Goal: Information Seeking & Learning: Stay updated

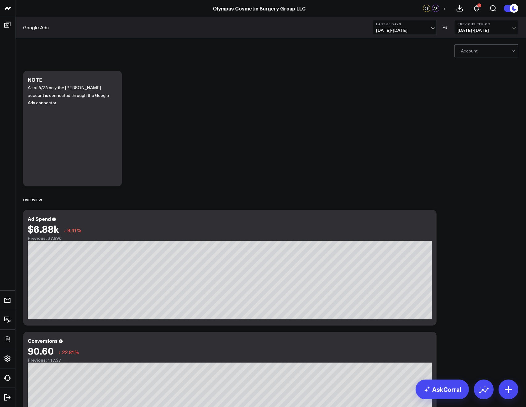
scroll to position [60, 0]
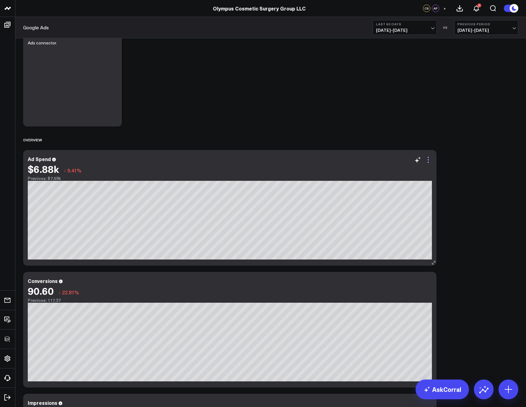
click at [430, 162] on icon at bounding box center [428, 159] width 7 height 7
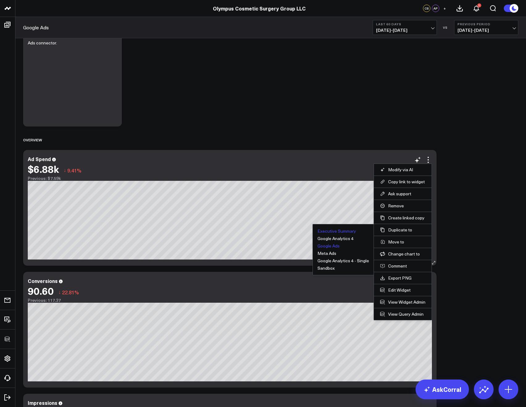
click at [341, 230] on button "Executive Summary" at bounding box center [337, 231] width 39 height 4
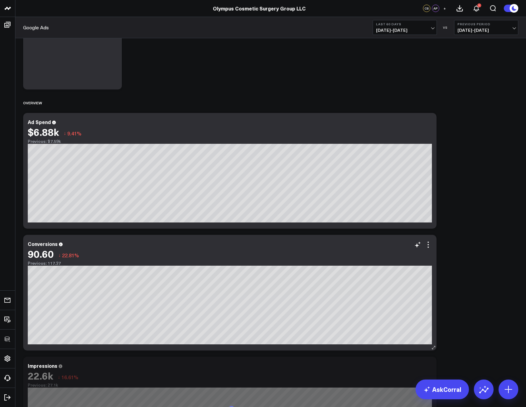
scroll to position [115, 0]
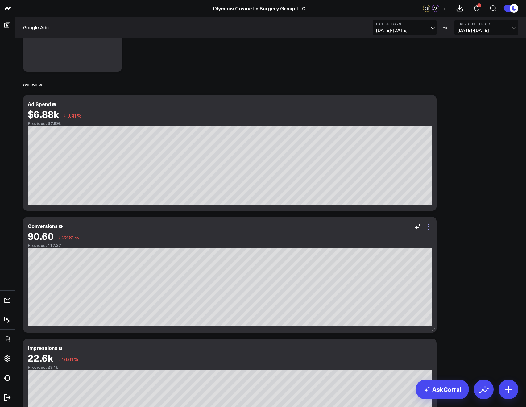
click at [429, 225] on icon at bounding box center [428, 226] width 7 height 7
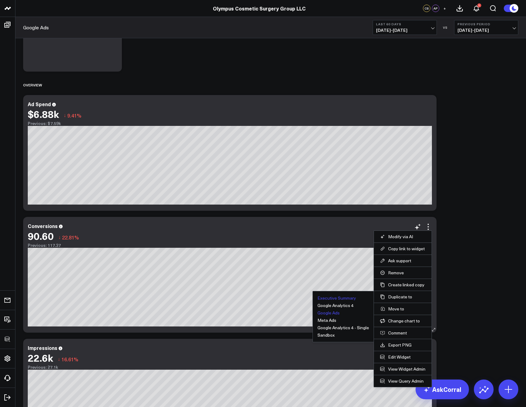
click at [348, 297] on button "Executive Summary" at bounding box center [337, 298] width 39 height 4
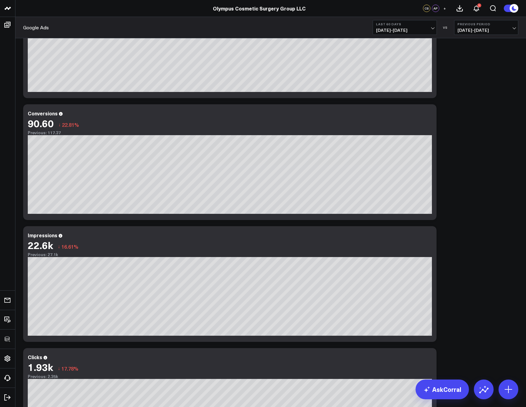
scroll to position [235, 0]
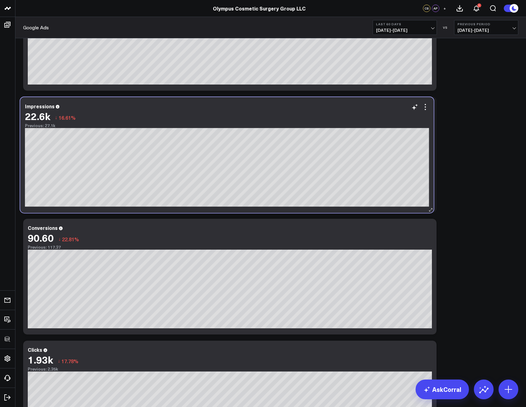
drag, startPoint x: 307, startPoint y: 243, endPoint x: 304, endPoint y: 119, distance: 123.5
click at [304, 119] on div "22.6k ↓ 16.61%" at bounding box center [227, 116] width 404 height 11
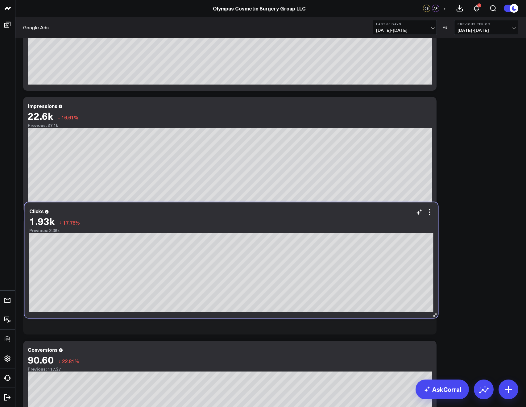
drag, startPoint x: 102, startPoint y: 365, endPoint x: 103, endPoint y: 227, distance: 138.6
click at [103, 227] on div "1.93k ↓ 17.78% Previous: 2.35k" at bounding box center [231, 224] width 404 height 18
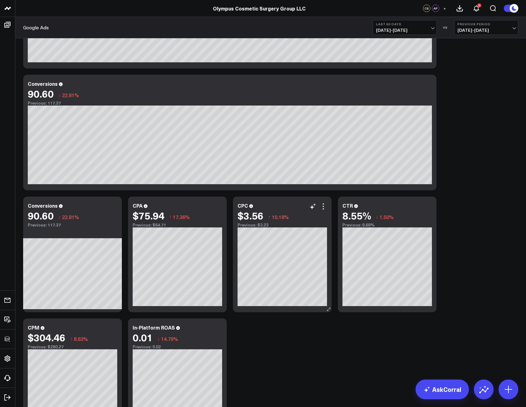
scroll to position [502, 0]
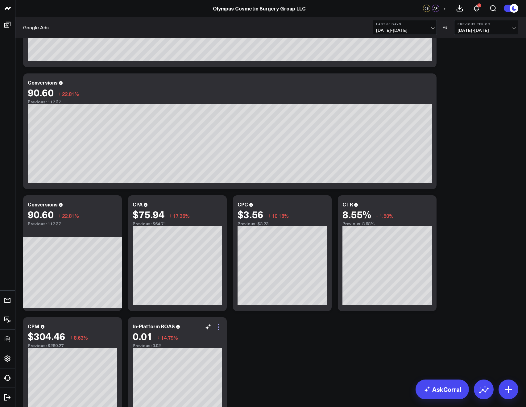
click at [217, 300] on icon at bounding box center [218, 326] width 7 height 7
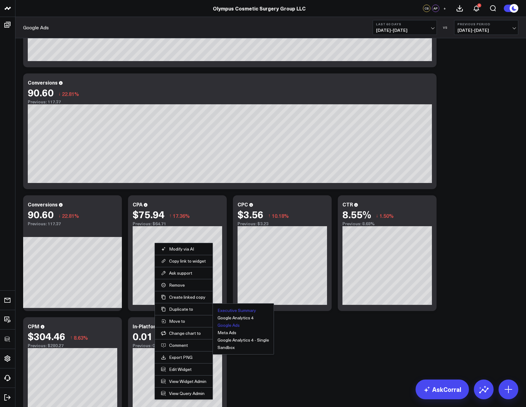
click at [225, 300] on button "Executive Summary" at bounding box center [237, 310] width 39 height 4
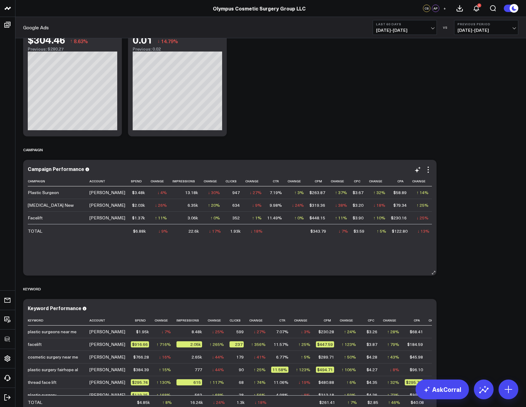
scroll to position [809, 0]
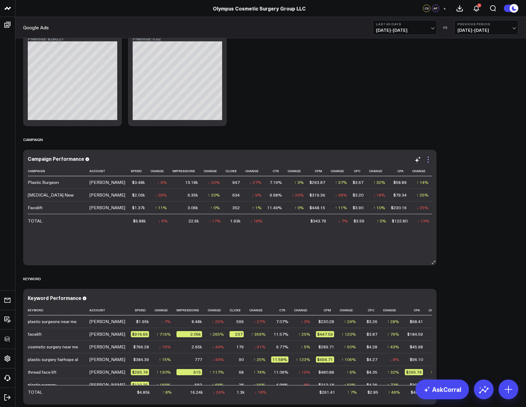
click at [429, 158] on icon at bounding box center [428, 159] width 7 height 7
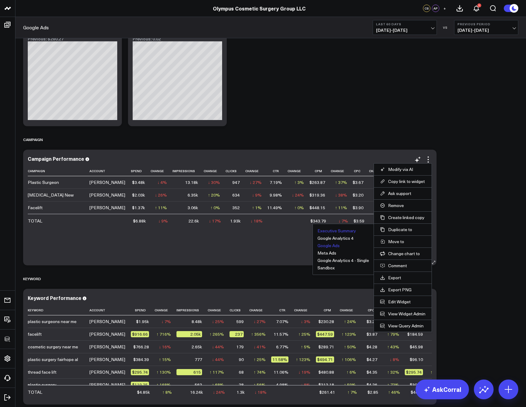
click at [348, 230] on button "Executive Summary" at bounding box center [337, 231] width 39 height 4
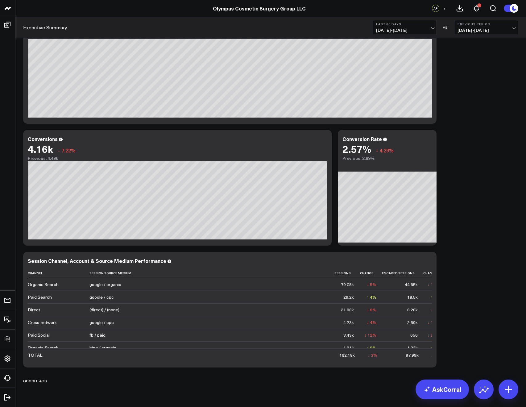
scroll to position [190, 0]
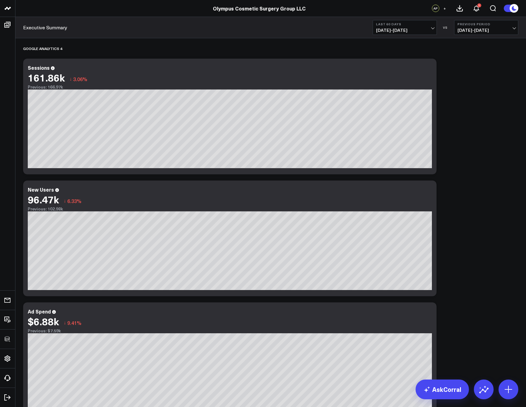
scroll to position [269, 0]
